Goal: Navigation & Orientation: Understand site structure

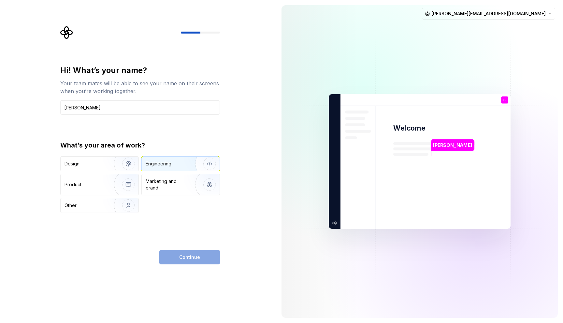
type input "[PERSON_NAME]"
click at [185, 163] on img "button" at bounding box center [205, 164] width 42 height 44
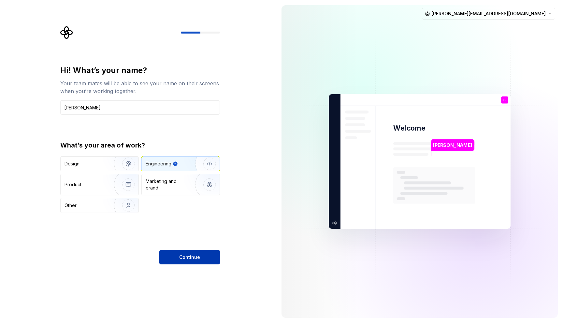
click at [183, 254] on span "Continue" at bounding box center [189, 257] width 21 height 7
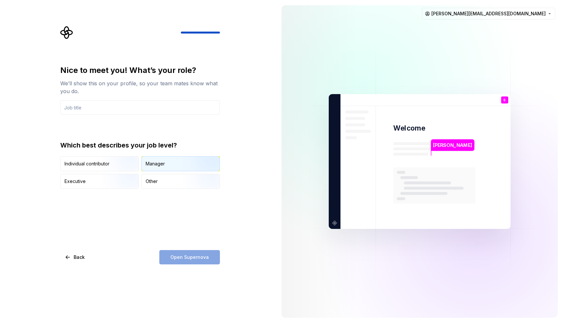
click at [175, 161] on div "Manager" at bounding box center [181, 164] width 78 height 14
click at [172, 105] on input "text" at bounding box center [140, 107] width 160 height 14
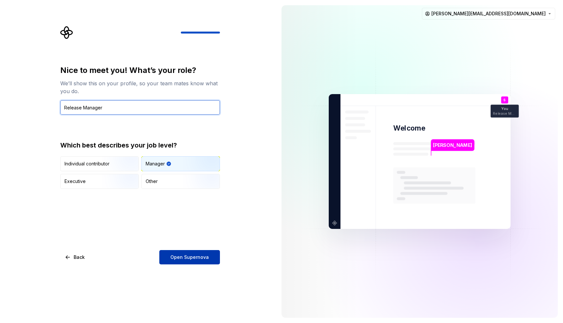
type input "Release Manager"
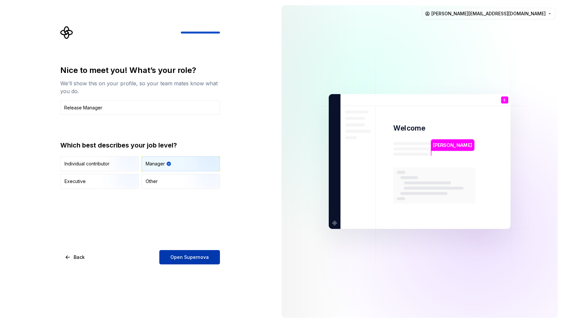
click at [185, 255] on span "Open Supernova" at bounding box center [189, 257] width 38 height 7
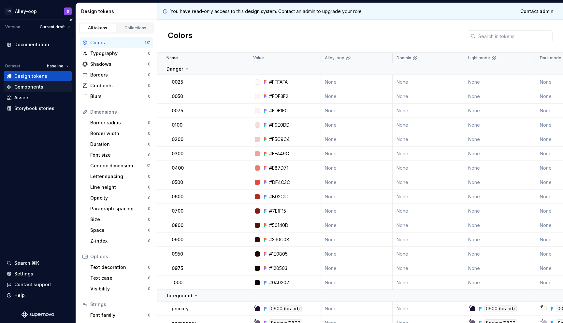
click at [53, 86] on div "Components" at bounding box center [38, 87] width 63 height 7
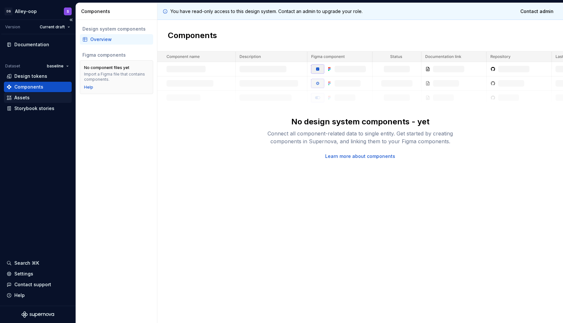
click at [39, 96] on div "Assets" at bounding box center [38, 97] width 63 height 7
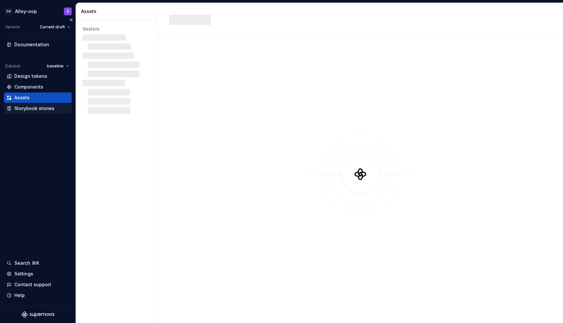
click at [40, 106] on div "Storybook stories" at bounding box center [34, 108] width 40 height 7
